Goal: Browse casually

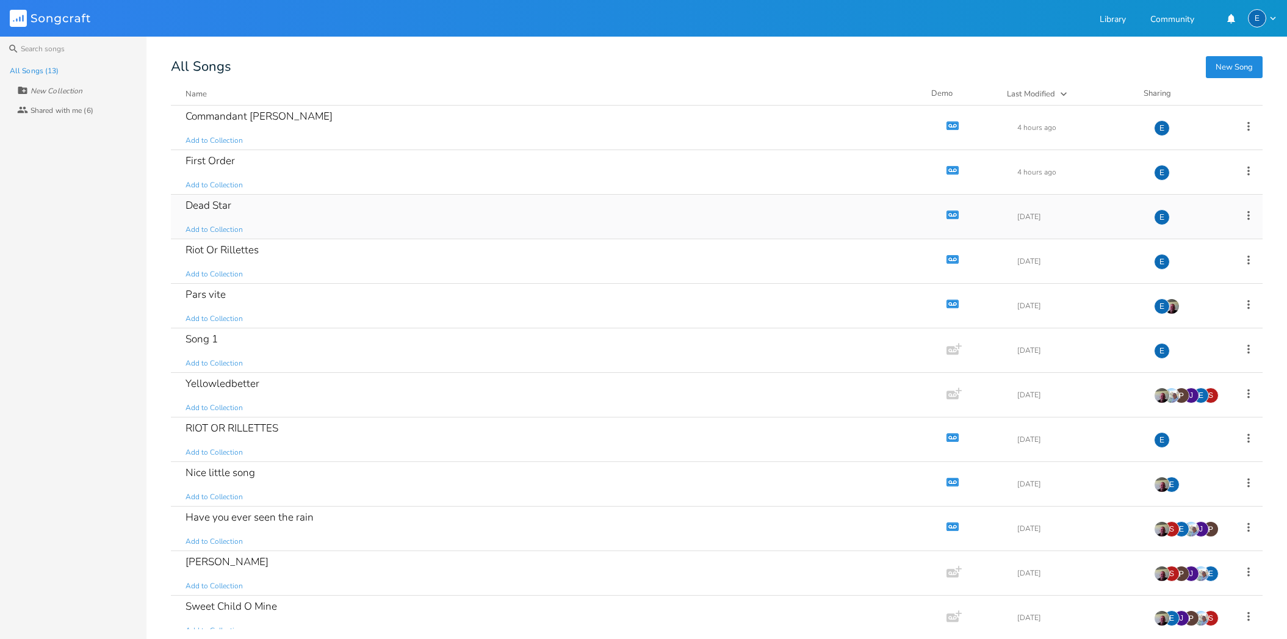
click at [745, 218] on div "Dead Star Add to Collection" at bounding box center [556, 217] width 741 height 44
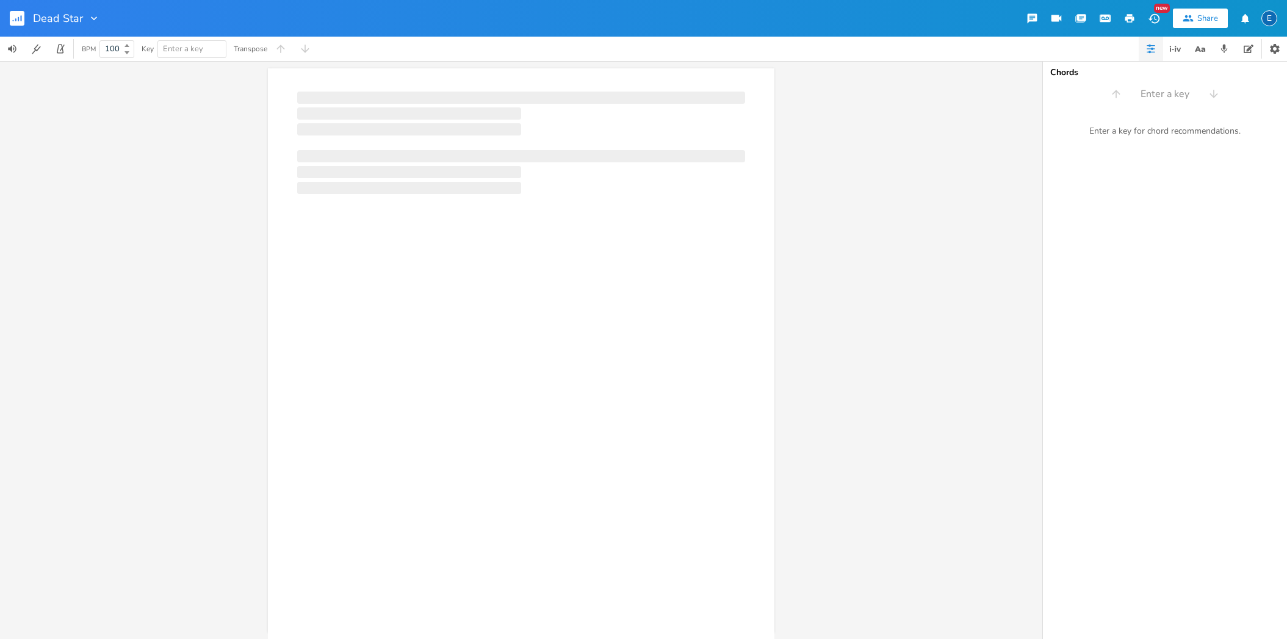
scroll to position [0, 1]
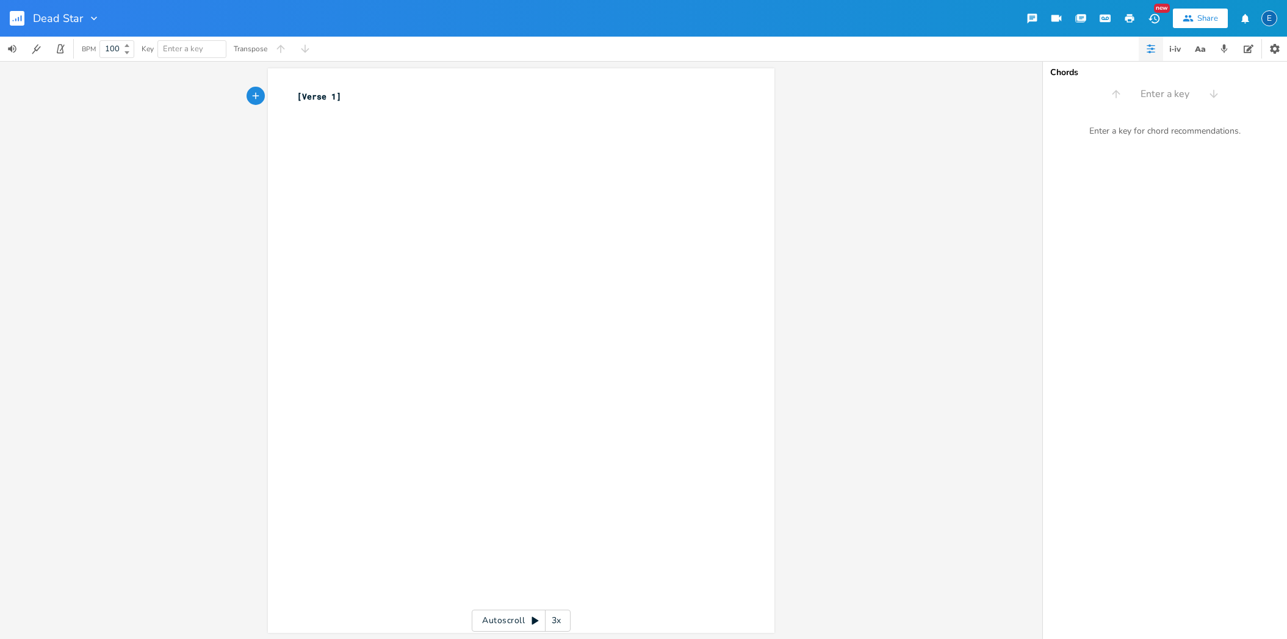
click at [17, 16] on rect "button" at bounding box center [17, 18] width 15 height 15
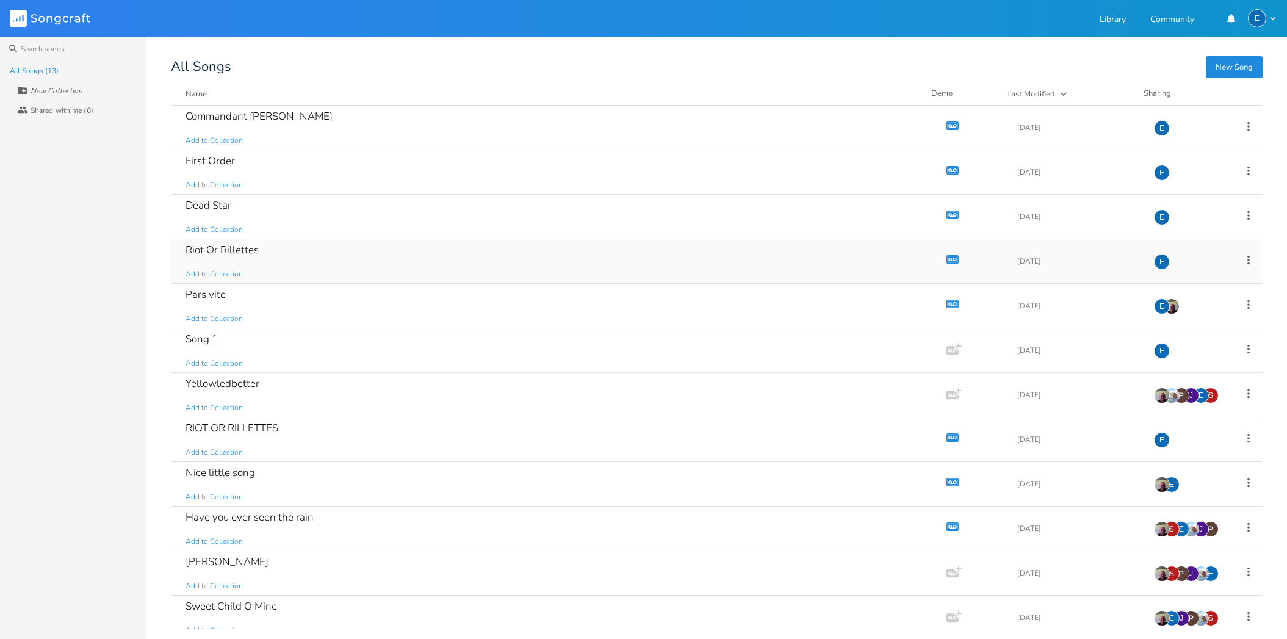
click at [230, 251] on div "Riot Or Rillettes" at bounding box center [222, 250] width 73 height 10
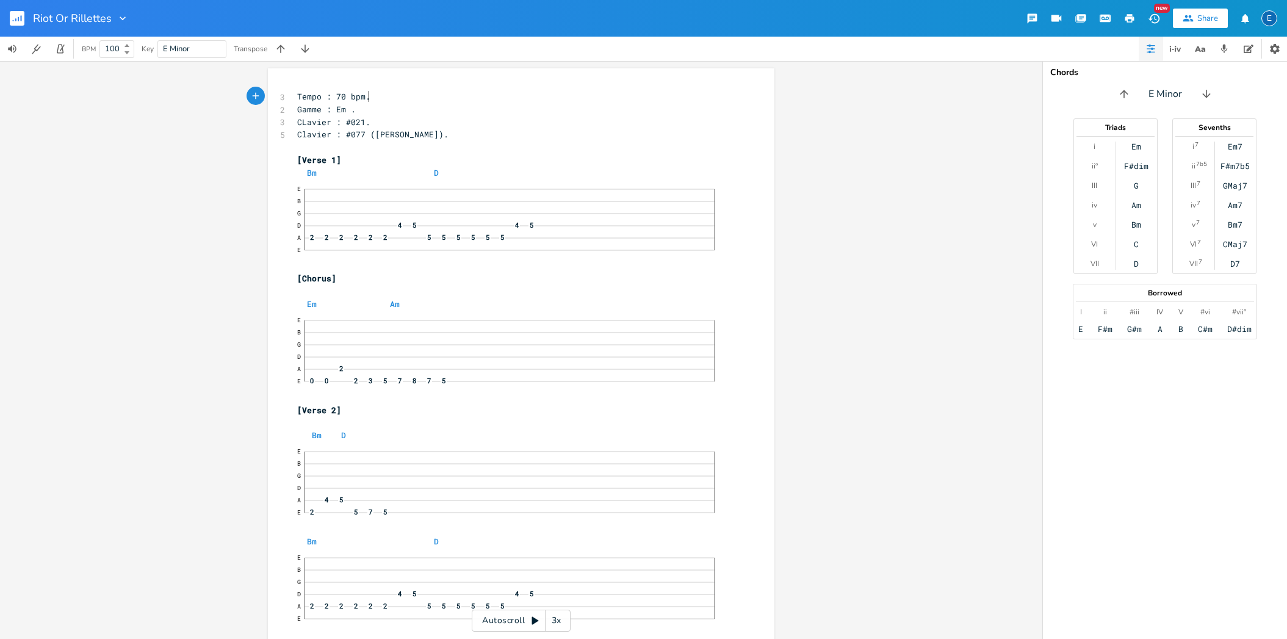
scroll to position [0, 1]
click at [22, 18] on rect "button" at bounding box center [17, 18] width 15 height 15
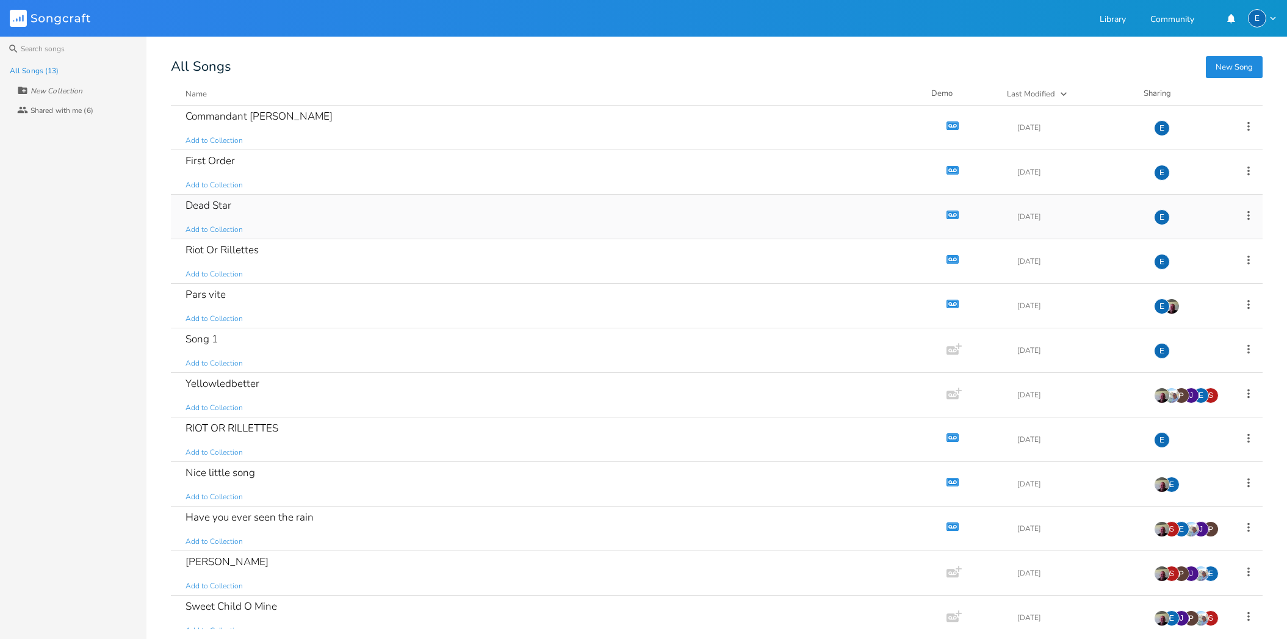
click at [230, 206] on div "Dead Star" at bounding box center [209, 205] width 46 height 10
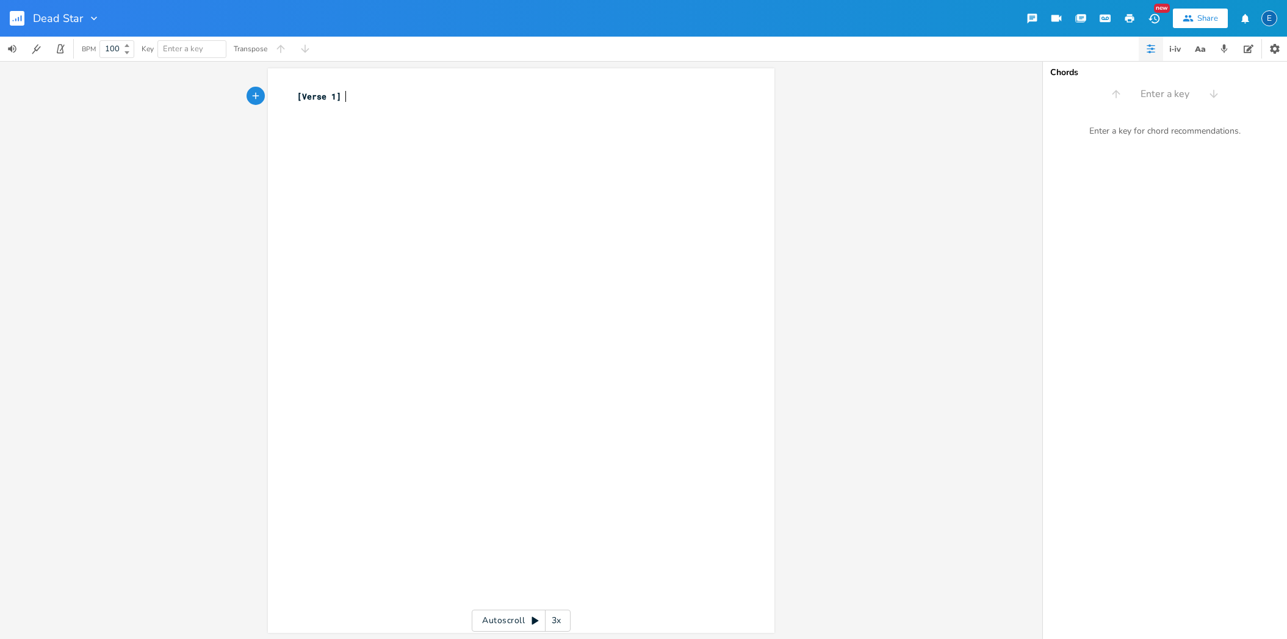
scroll to position [0, 1]
